Goal: Task Accomplishment & Management: Manage account settings

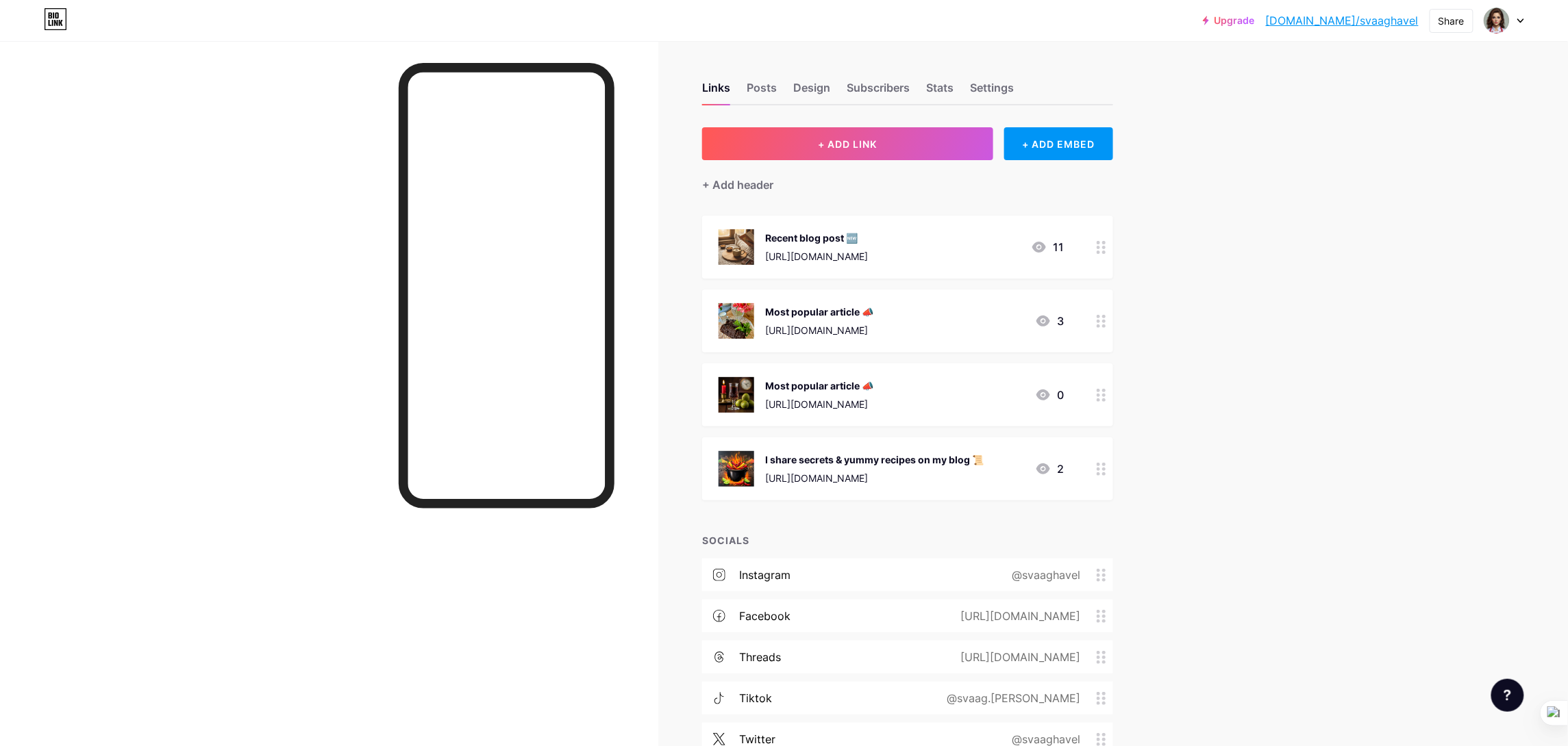
click at [868, 242] on div "Recent blog post 🆕" at bounding box center [816, 237] width 103 height 14
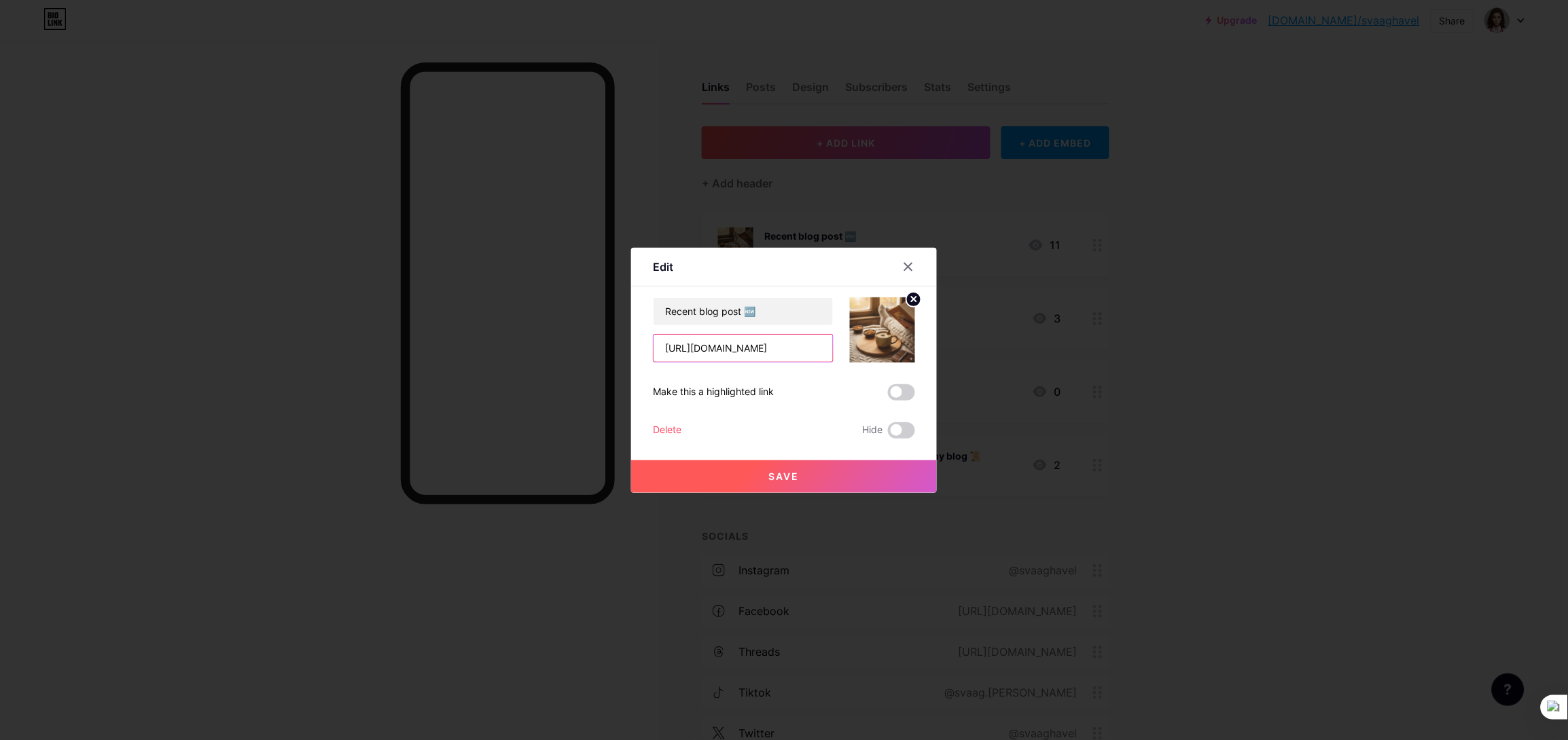
click at [663, 343] on input "[URL][DOMAIN_NAME]" at bounding box center [743, 348] width 179 height 28
click at [765, 348] on input "[URL][DOMAIN_NAME]" at bounding box center [743, 348] width 179 height 28
drag, startPoint x: 665, startPoint y: 347, endPoint x: 961, endPoint y: 358, distance: 296.2
click at [961, 358] on div "Edit Content YouTube Play YouTube video without leaving your page. ADD Vimeo Pl…" at bounding box center [784, 370] width 1568 height 740
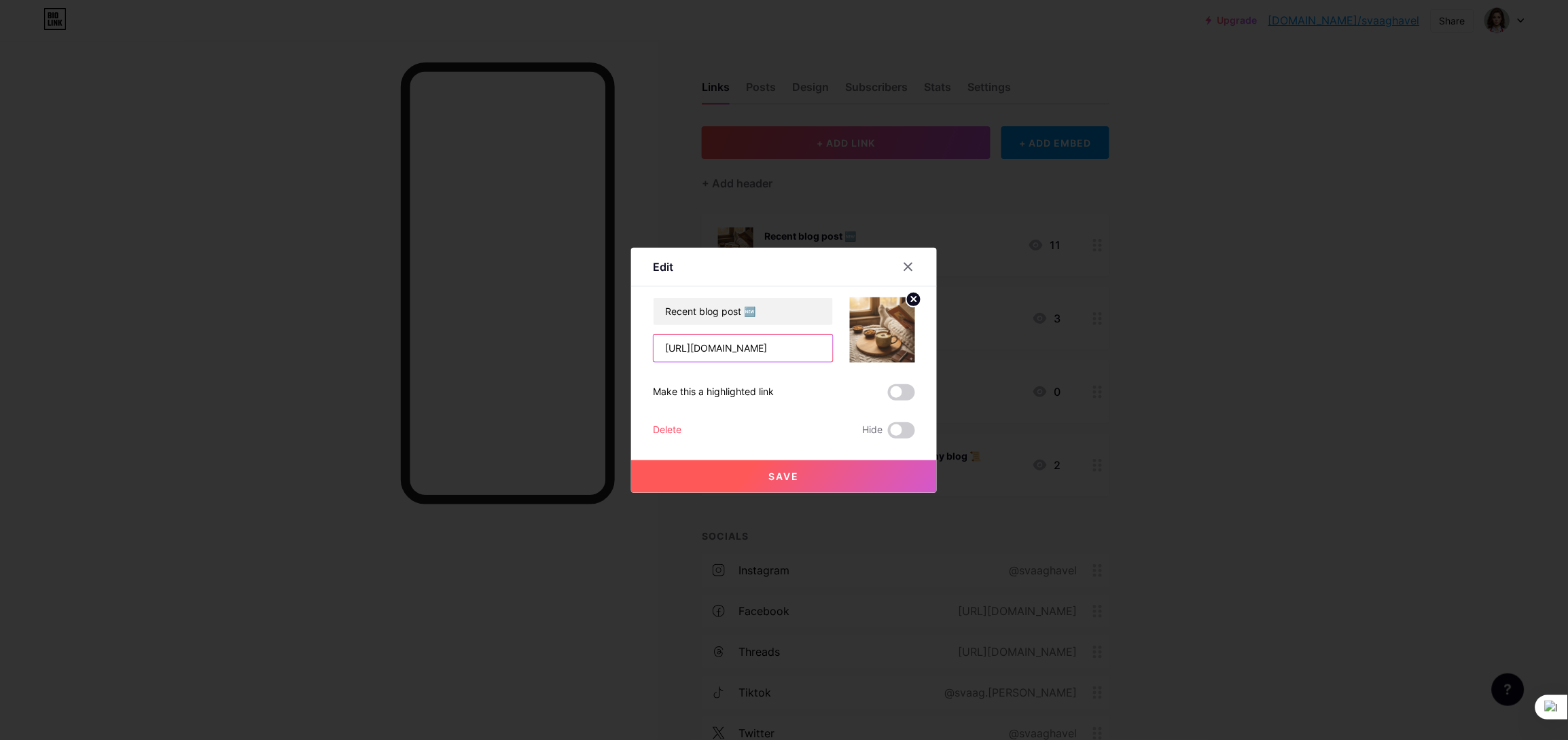
paste input "podzimni-restart-energie-dynove-musli"
type input "[URL][DOMAIN_NAME]"
click at [915, 298] on icon at bounding box center [915, 300] width 5 height 5
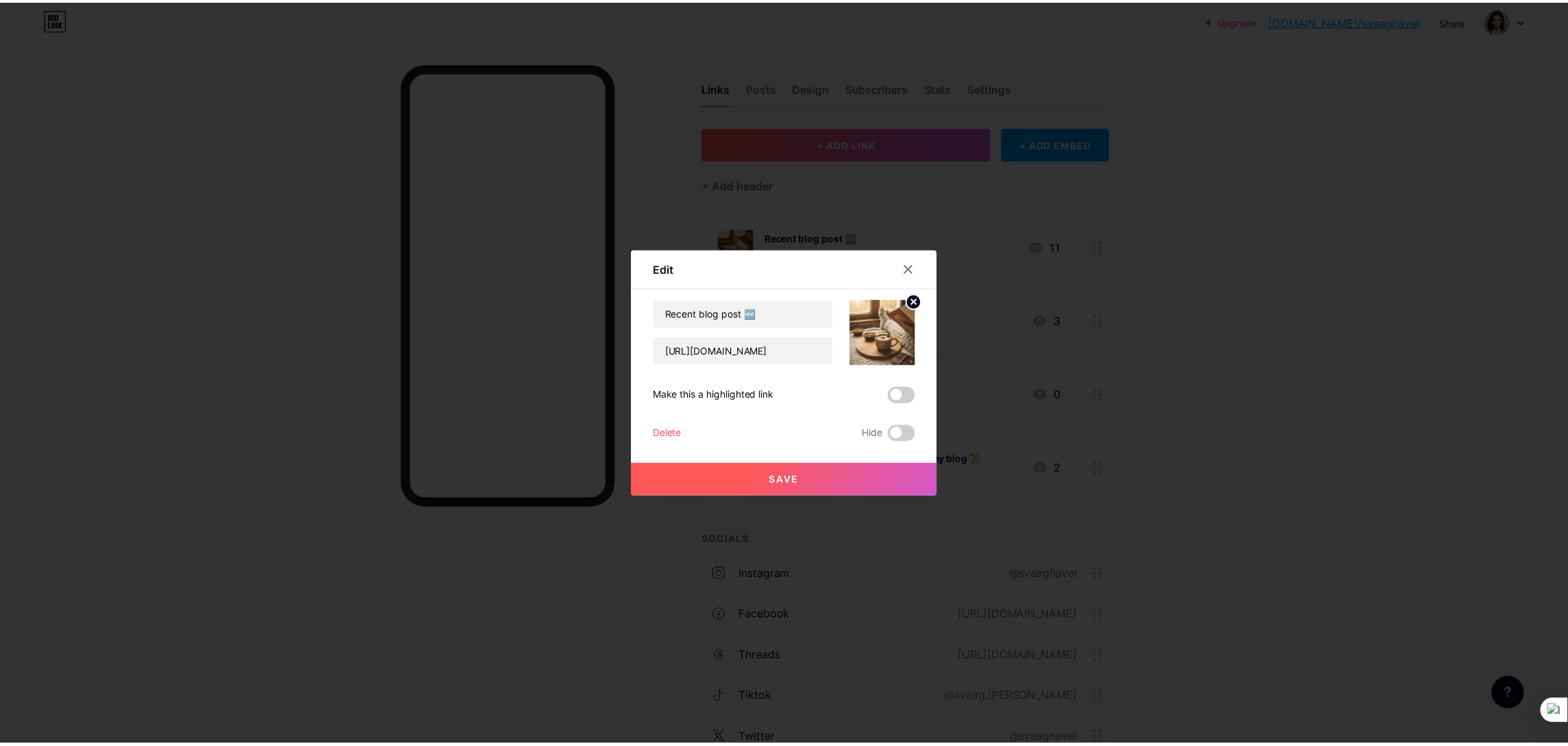
scroll to position [0, 0]
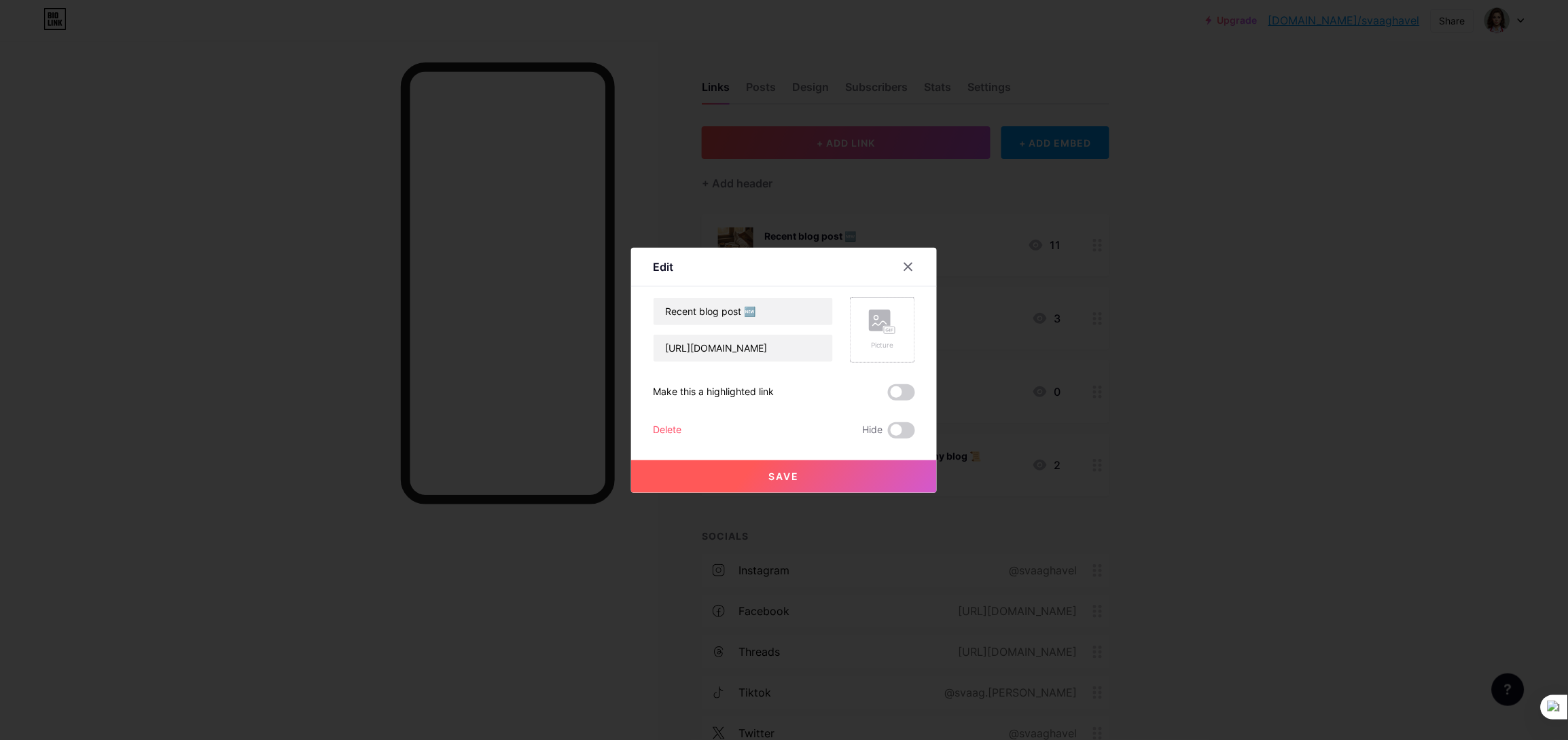
click at [897, 335] on div "Picture" at bounding box center [883, 330] width 65 height 65
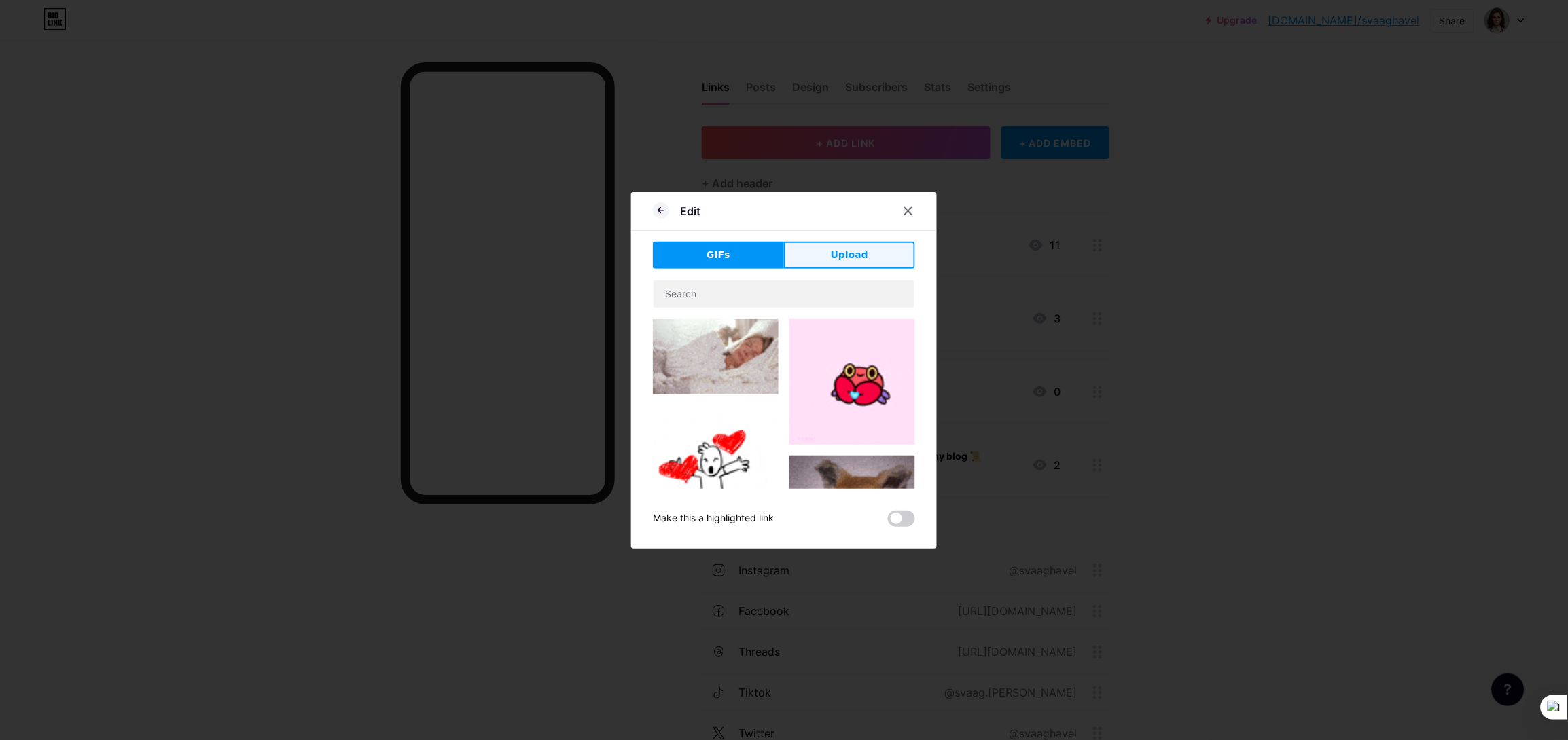
click at [832, 256] on button "Upload" at bounding box center [850, 255] width 131 height 28
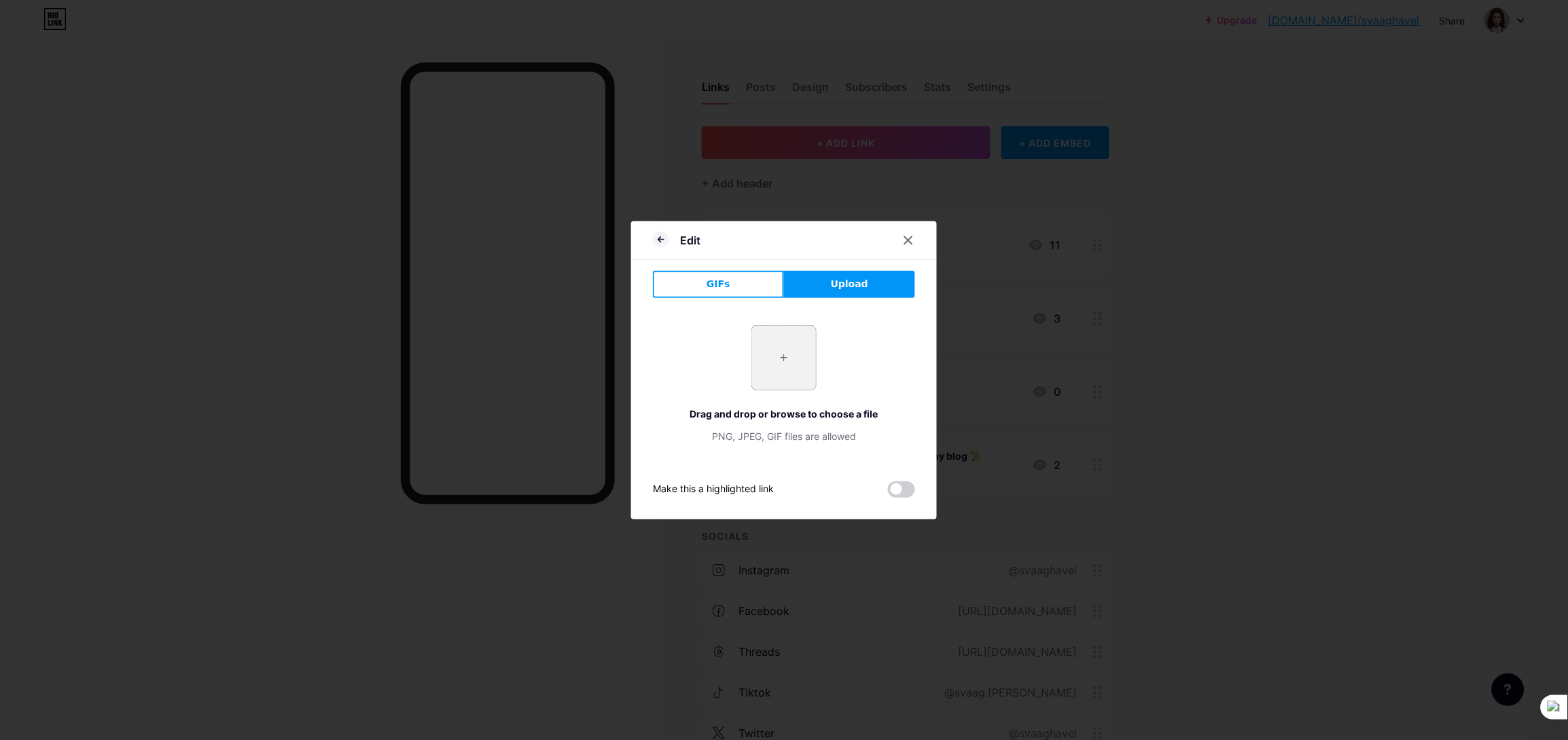
click at [791, 356] on input "file" at bounding box center [784, 358] width 64 height 64
type input "C:\fakepath\ChatGPT Image 12. 10. 2025 15_57_32.png"
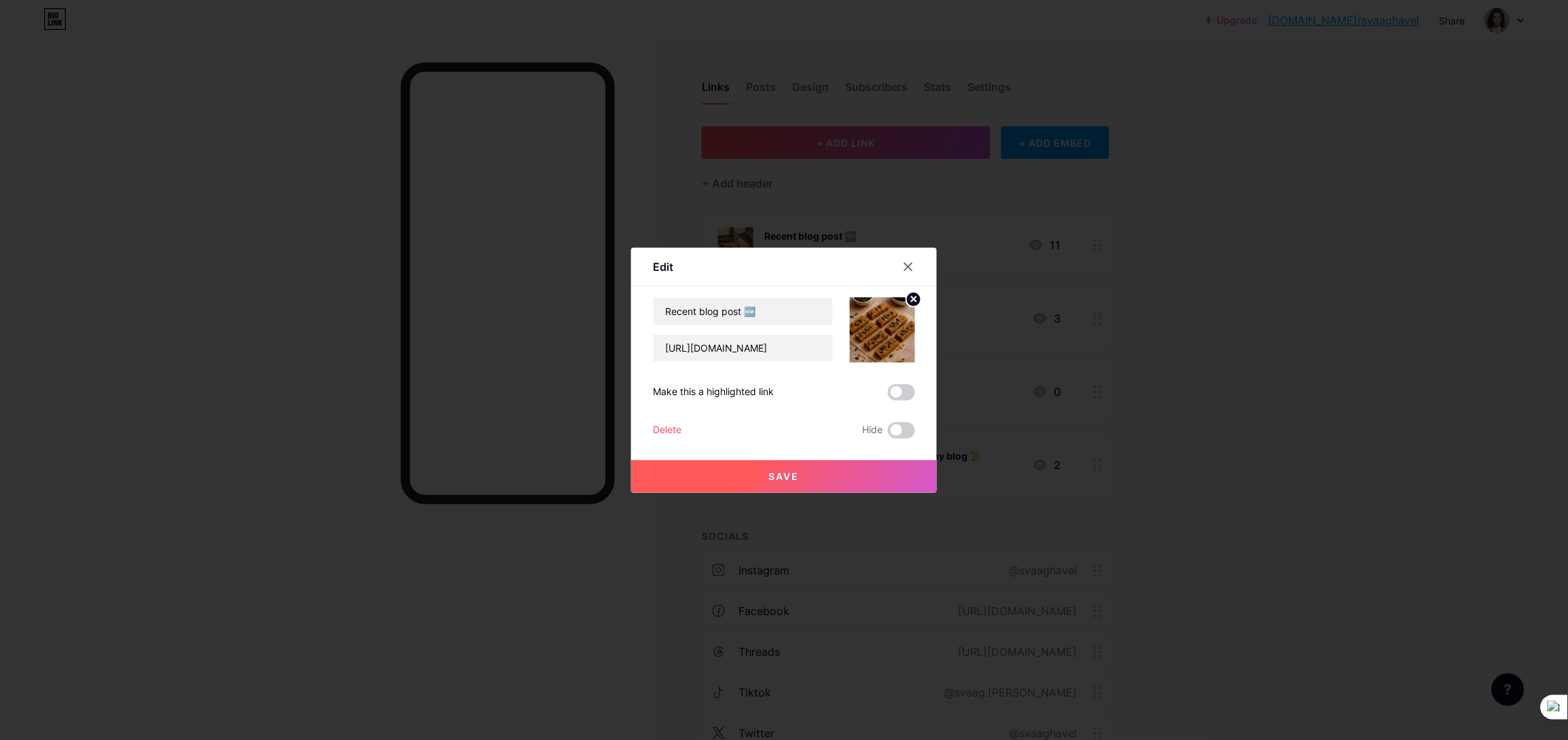
click at [820, 477] on button "Save" at bounding box center [784, 476] width 305 height 33
